Goal: Check status: Check status

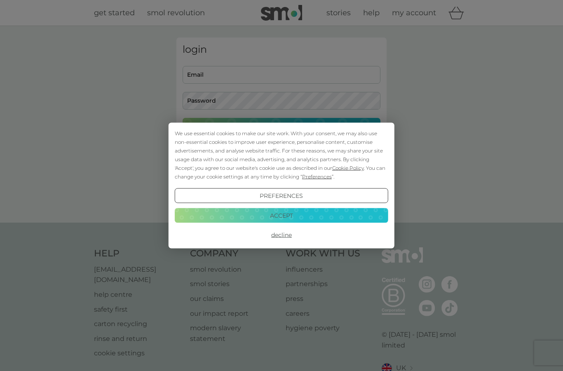
click at [311, 212] on button "Accept" at bounding box center [282, 215] width 214 height 15
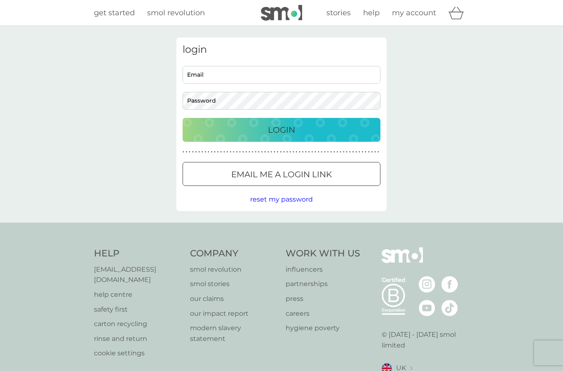
click at [332, 69] on input "Email" at bounding box center [282, 75] width 198 height 18
type input "[PERSON_NAME][EMAIL_ADDRESS][PERSON_NAME][DOMAIN_NAME]"
click at [342, 137] on button "Login" at bounding box center [282, 130] width 198 height 24
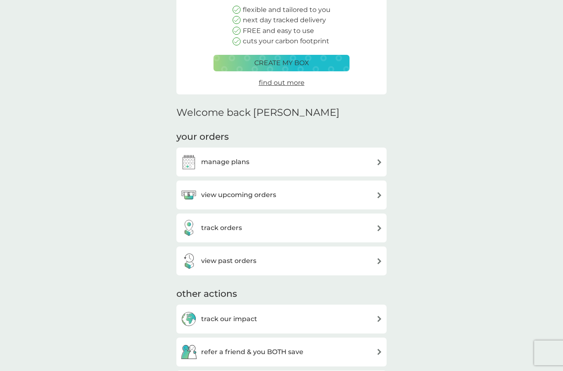
scroll to position [110, 0]
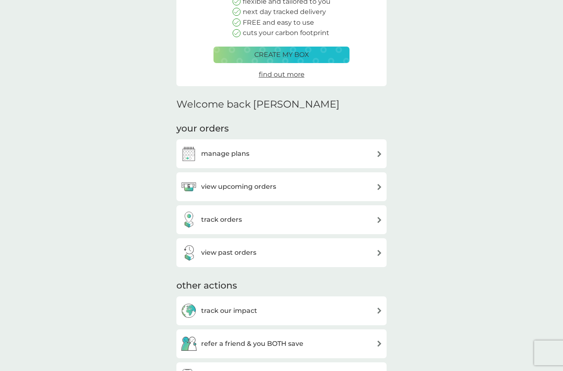
click at [367, 191] on div "view upcoming orders" at bounding box center [282, 187] width 202 height 16
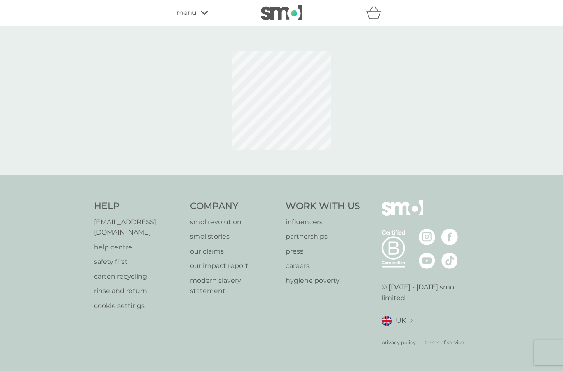
scroll to position [33, 0]
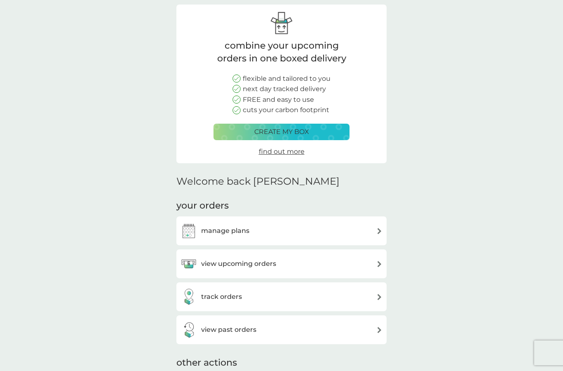
scroll to position [143, 0]
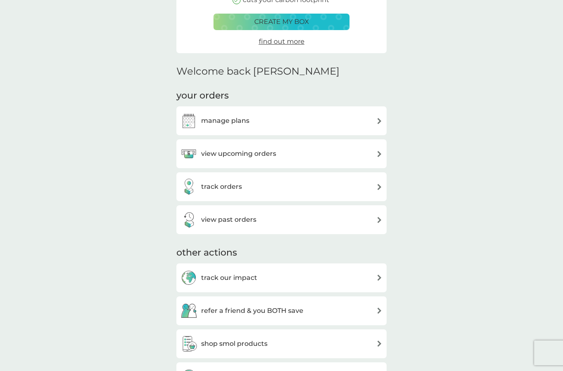
click at [372, 187] on div "track orders" at bounding box center [282, 187] width 202 height 16
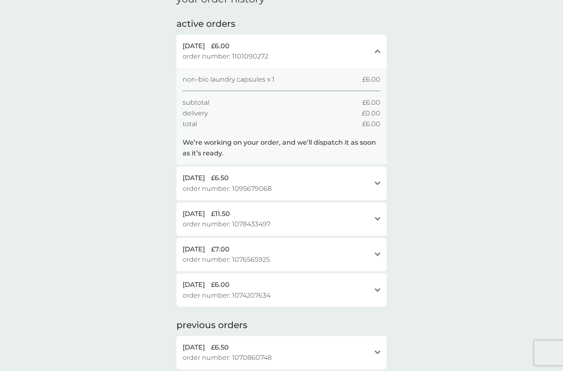
scroll to position [44, 0]
click at [344, 185] on div "2 Sep 2025 £6.50 order number: 1095679068" at bounding box center [277, 183] width 188 height 21
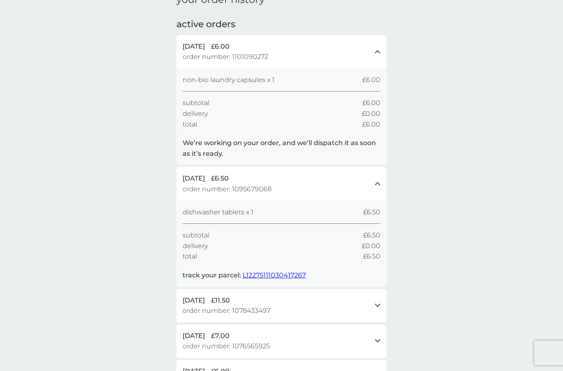
click at [439, 155] on div "your order history active orders 8 Sep 2025 £6.00 order number: 1101090272 clos…" at bounding box center [281, 310] width 563 height 657
click at [381, 182] on icon "close" at bounding box center [378, 184] width 6 height 4
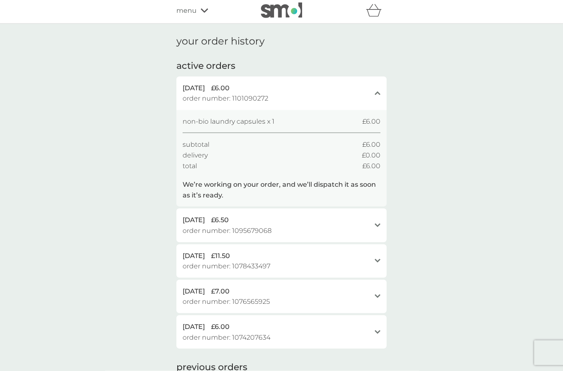
scroll to position [0, 0]
